Goal: Task Accomplishment & Management: Use online tool/utility

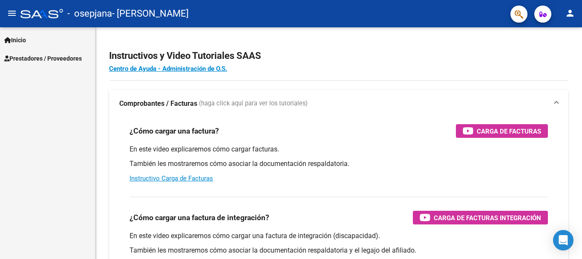
click at [70, 60] on span "Prestadores / Proveedores" at bounding box center [43, 58] width 78 height 9
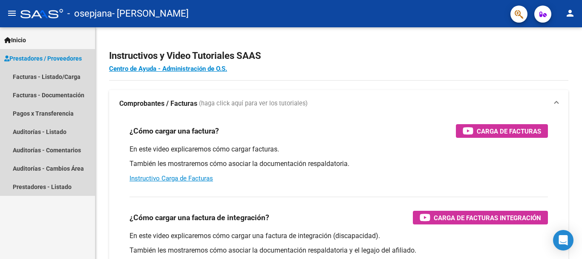
click at [67, 62] on span "Prestadores / Proveedores" at bounding box center [43, 58] width 78 height 9
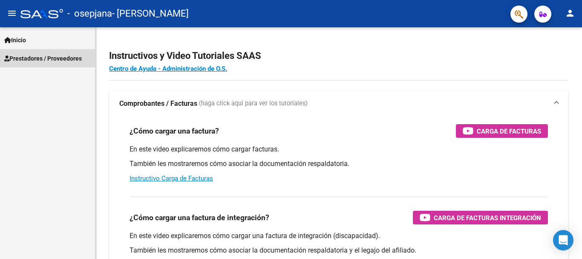
click at [66, 63] on link "Prestadores / Proveedores" at bounding box center [47, 58] width 95 height 18
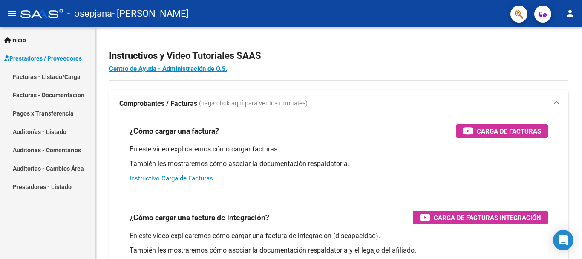
click at [67, 74] on link "Facturas - Listado/Carga" at bounding box center [47, 76] width 95 height 18
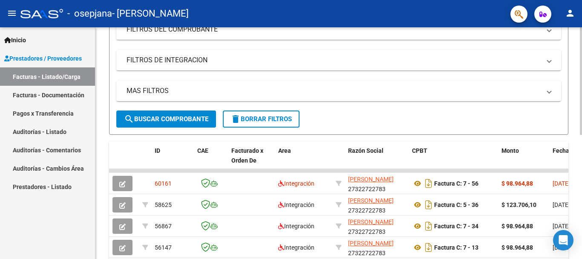
click at [578, 162] on div "Video tutorial PRESTADORES -> Listado de CPBTs Emitidos por Prestadores / Prove…" at bounding box center [339, 149] width 489 height 491
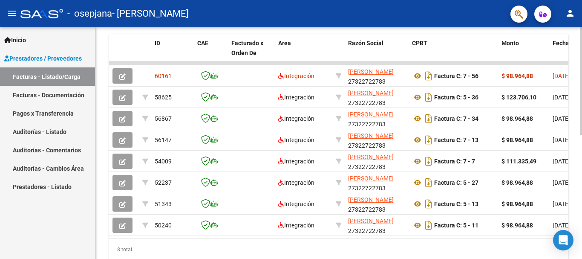
scroll to position [230, 0]
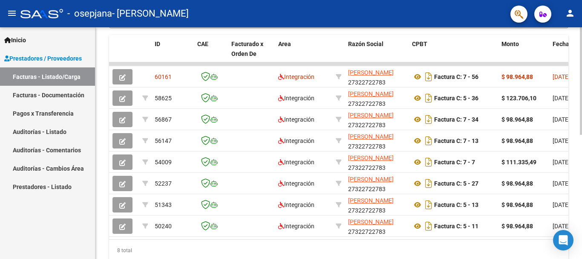
click at [582, 182] on div at bounding box center [581, 190] width 2 height 107
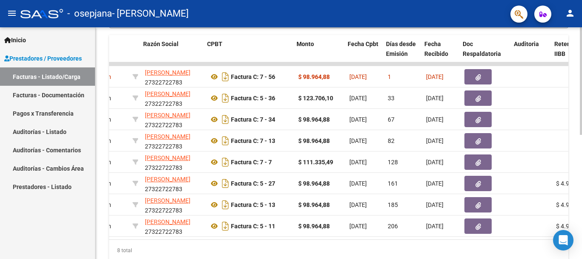
scroll to position [0, 205]
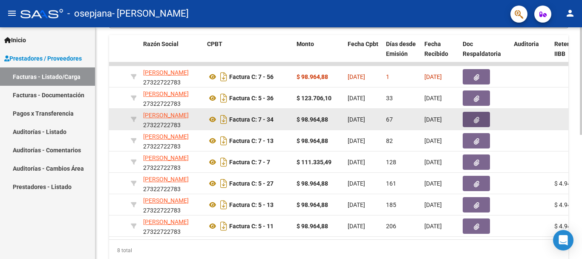
click at [473, 117] on button "button" at bounding box center [476, 119] width 27 height 15
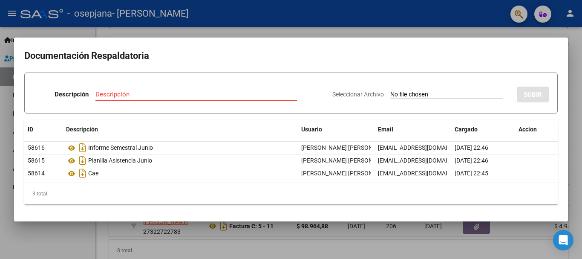
click at [580, 95] on div at bounding box center [291, 129] width 582 height 259
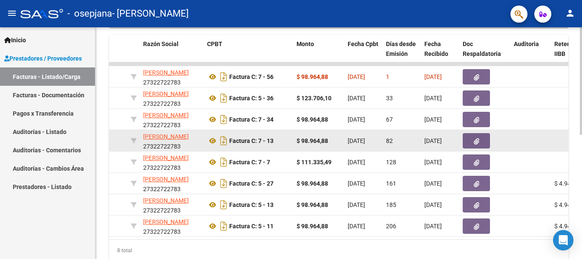
click at [482, 140] on button "button" at bounding box center [476, 140] width 27 height 15
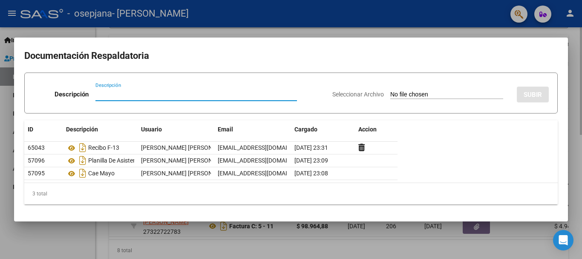
click at [582, 118] on div at bounding box center [291, 129] width 582 height 259
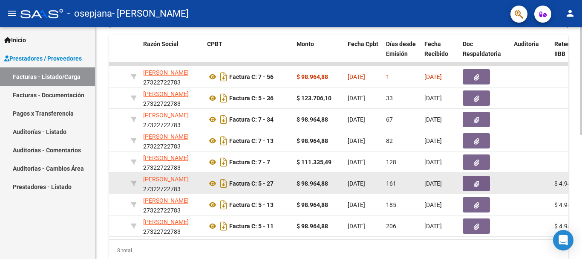
click at [480, 185] on button "button" at bounding box center [476, 183] width 27 height 15
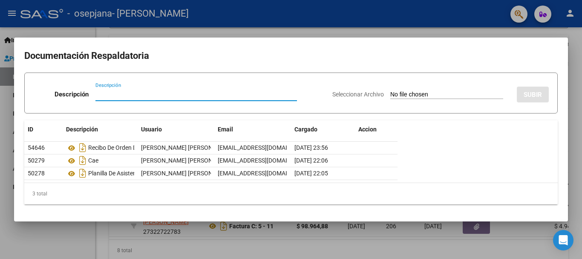
click at [582, 127] on div at bounding box center [291, 129] width 582 height 259
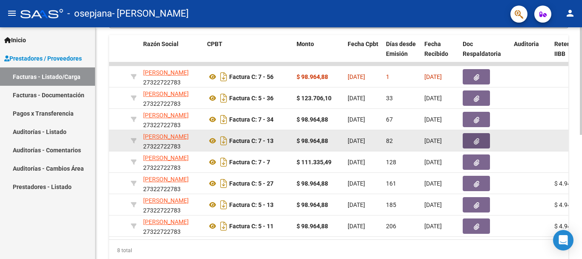
click at [475, 138] on icon "button" at bounding box center [477, 141] width 6 height 6
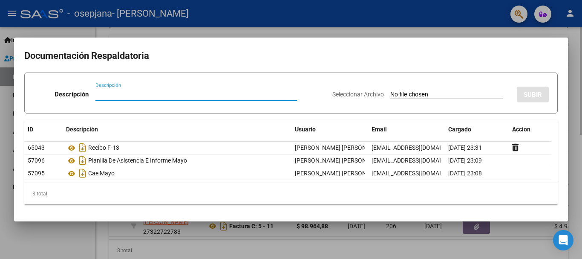
click at [582, 98] on div at bounding box center [291, 129] width 582 height 259
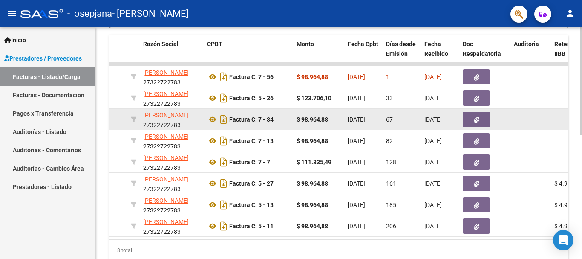
click at [477, 119] on icon "button" at bounding box center [477, 120] width 6 height 6
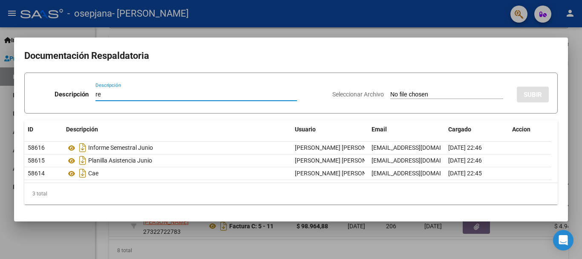
type input "r"
type input "Recibo"
drag, startPoint x: 400, startPoint y: 92, endPoint x: 390, endPoint y: 92, distance: 10.3
click at [390, 92] on input "Seleccionar Archivo" at bounding box center [446, 95] width 113 height 8
type input "C:\fakepath\2recibo.pdf"
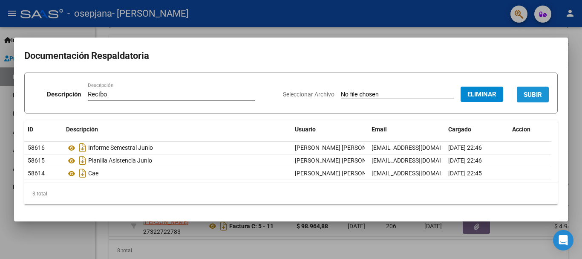
click at [531, 92] on span "SUBIR" at bounding box center [533, 95] width 18 height 8
